Goal: Task Accomplishment & Management: Manage account settings

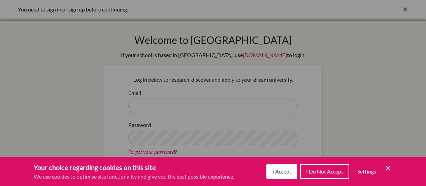
scroll to position [39, 0]
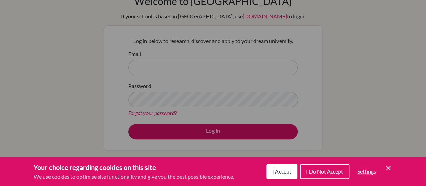
click at [389, 166] on icon "Cookie Control Close Icon" at bounding box center [389, 168] width 8 height 8
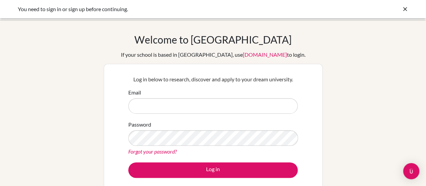
scroll to position [0, 0]
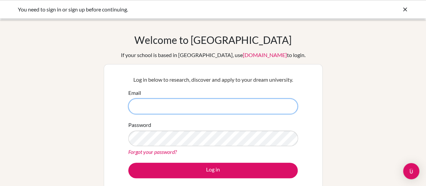
click at [213, 103] on input "Email" at bounding box center [213, 106] width 170 height 16
type input "[PERSON_NAME][EMAIL_ADDRESS][DOMAIN_NAME]"
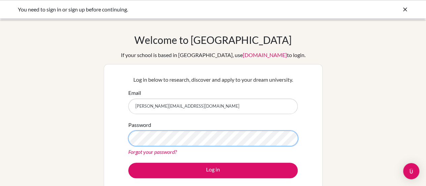
click at [128, 163] on button "Log in" at bounding box center [213, 171] width 170 height 16
